Goal: Find specific page/section: Find specific page/section

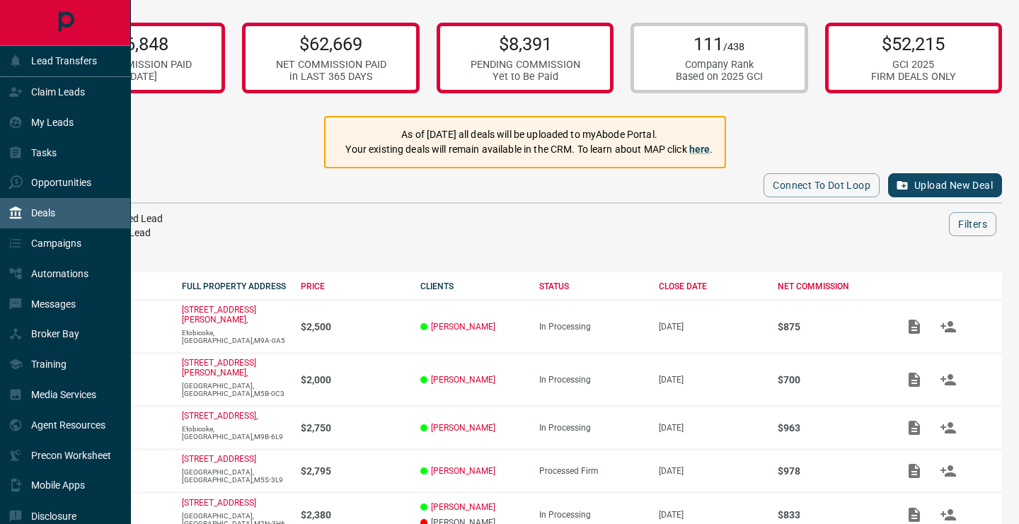
click at [33, 68] on div "Lead Transfers" at bounding box center [52, 61] width 88 height 23
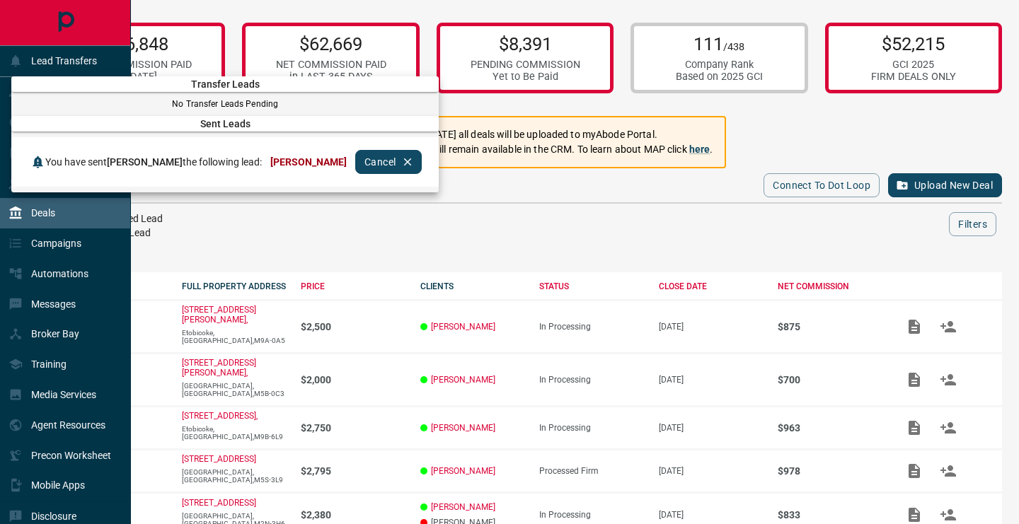
click at [86, 69] on div at bounding box center [509, 262] width 1019 height 524
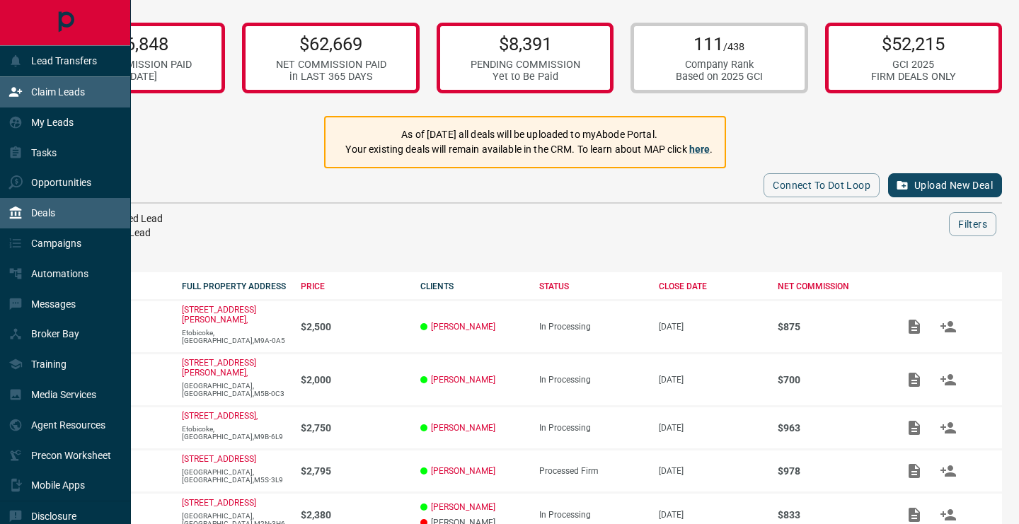
click at [76, 98] on div "Claim Leads" at bounding box center [46, 92] width 76 height 23
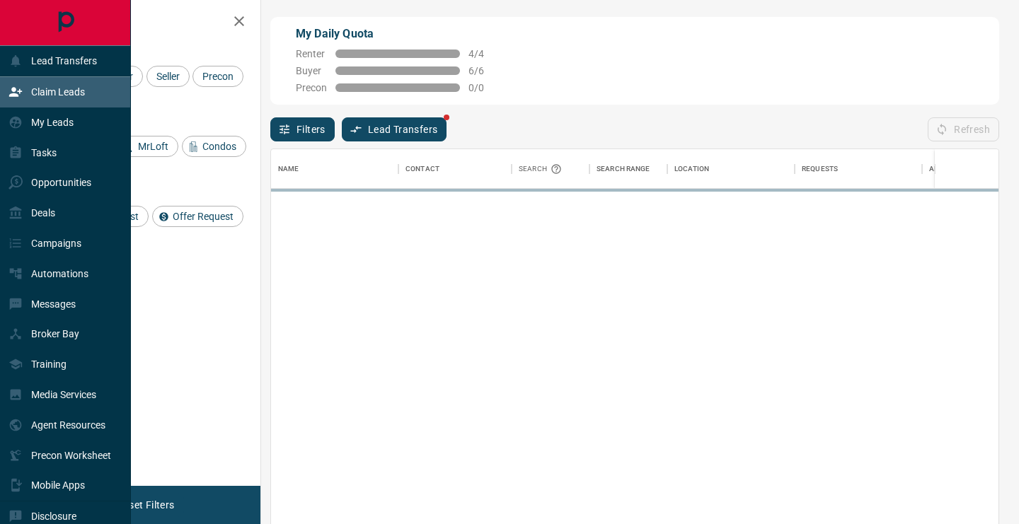
scroll to position [396, 727]
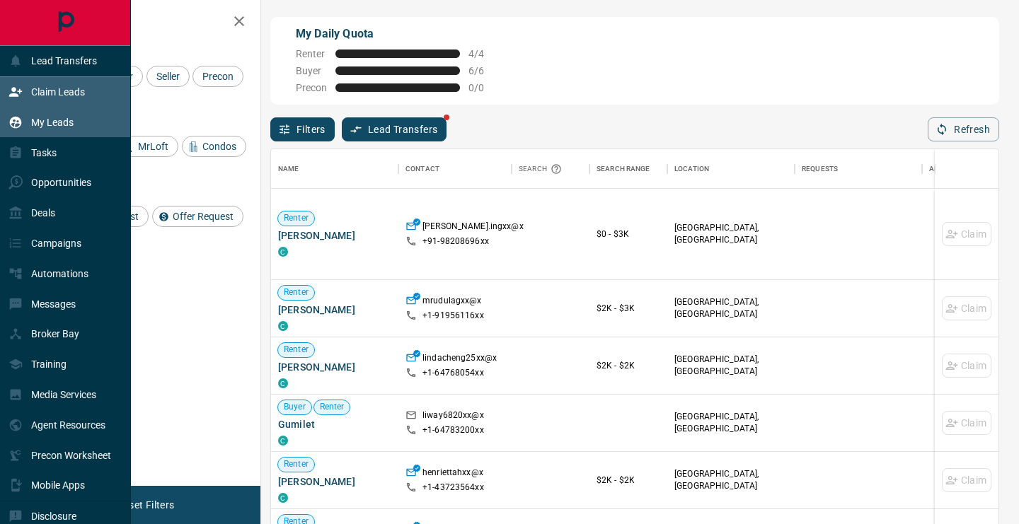
click at [47, 125] on p "My Leads" at bounding box center [52, 122] width 42 height 11
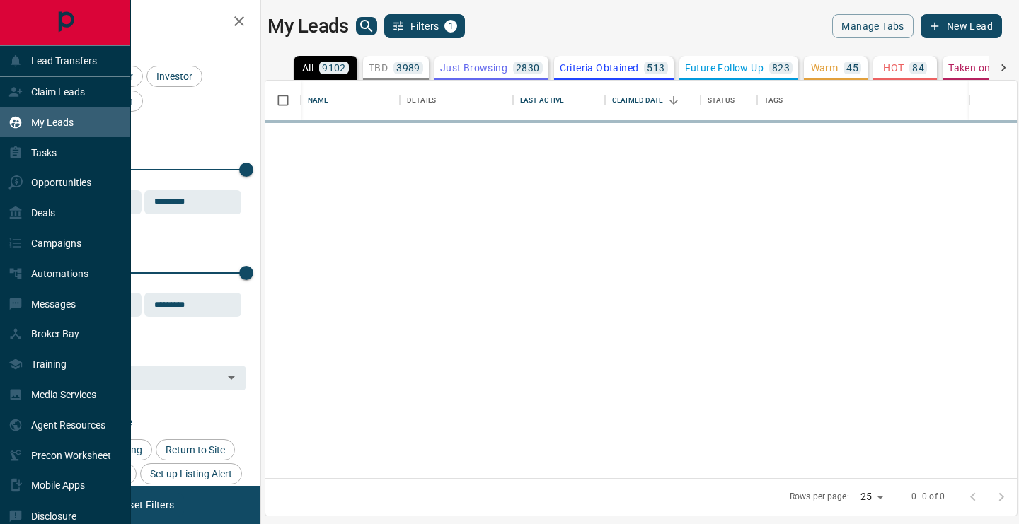
scroll to position [398, 751]
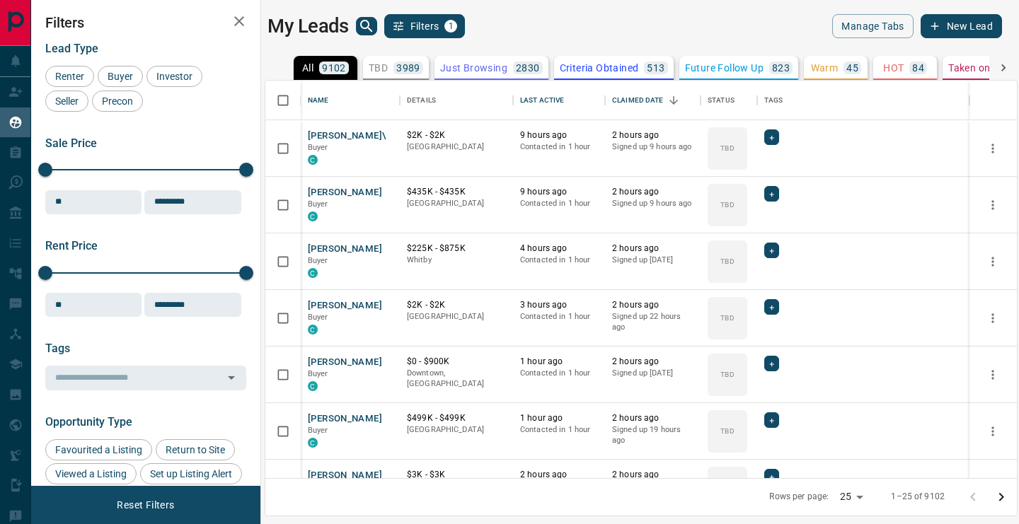
click at [369, 26] on icon "search button" at bounding box center [366, 26] width 17 height 17
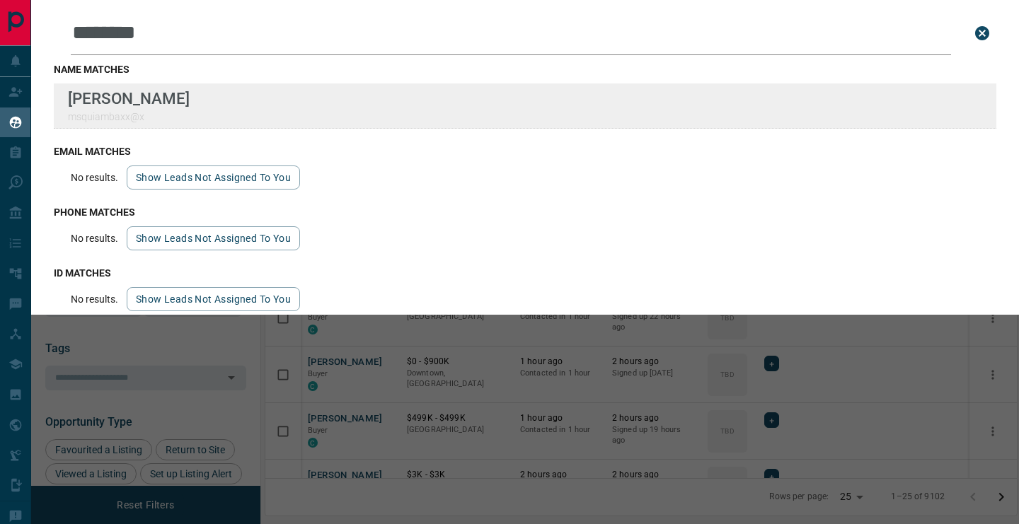
type input "********"
click at [0, 0] on div "Lead Transfers Claim Leads My Leads Tasks Opportunities Deals Campaigns Automat…" at bounding box center [509, 253] width 1019 height 507
